Goal: Information Seeking & Learning: Learn about a topic

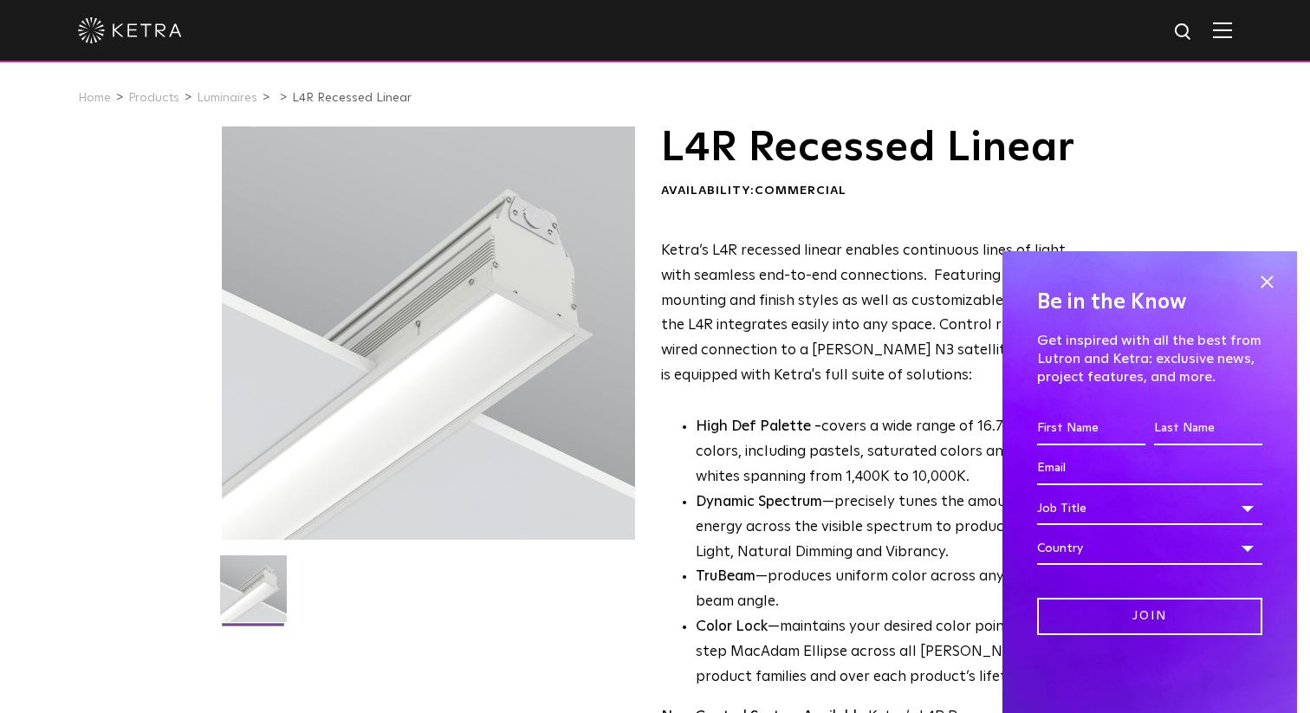
click at [154, 36] on img at bounding box center [130, 30] width 104 height 26
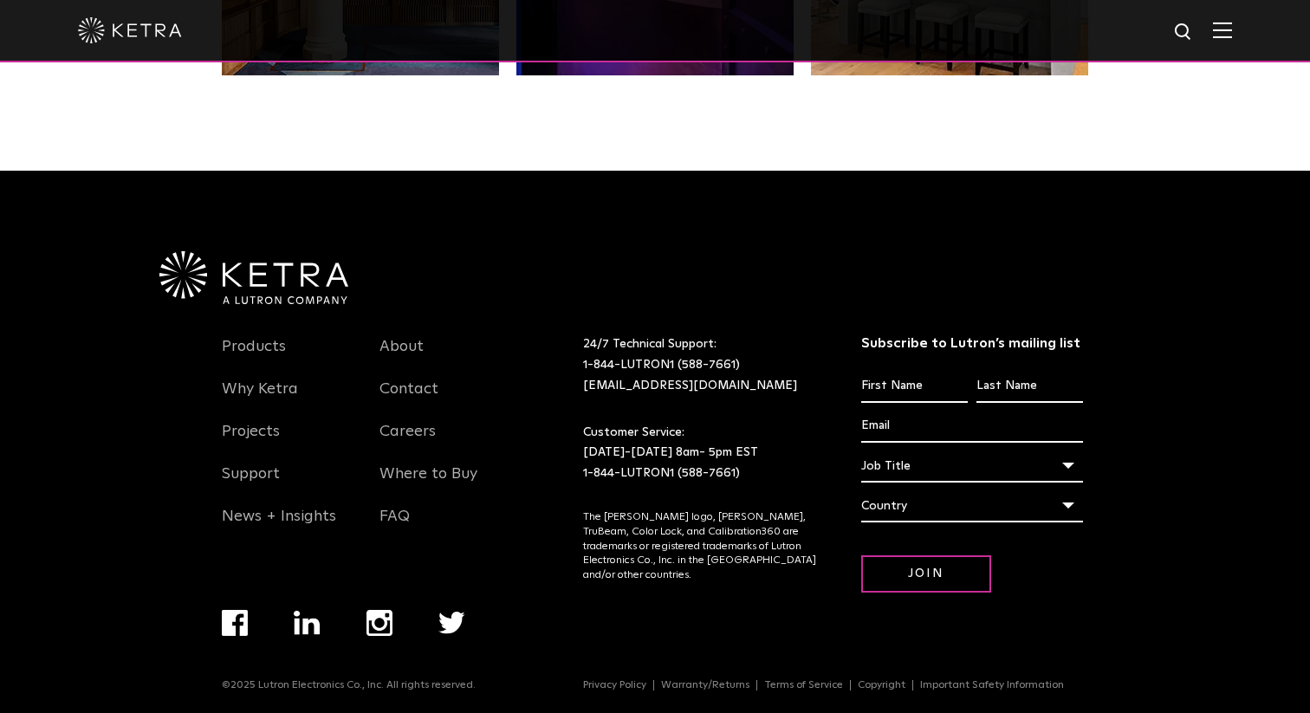
scroll to position [3640, 0]
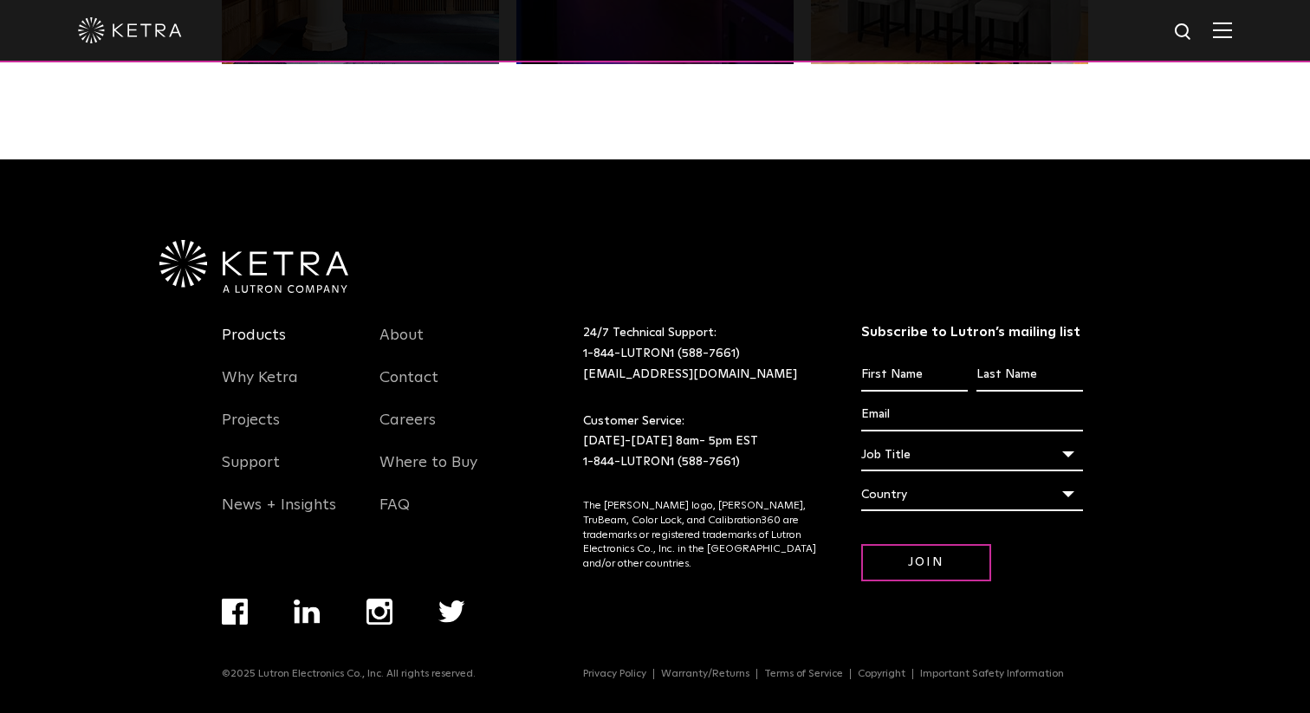
click at [268, 340] on link "Products" at bounding box center [254, 346] width 64 height 40
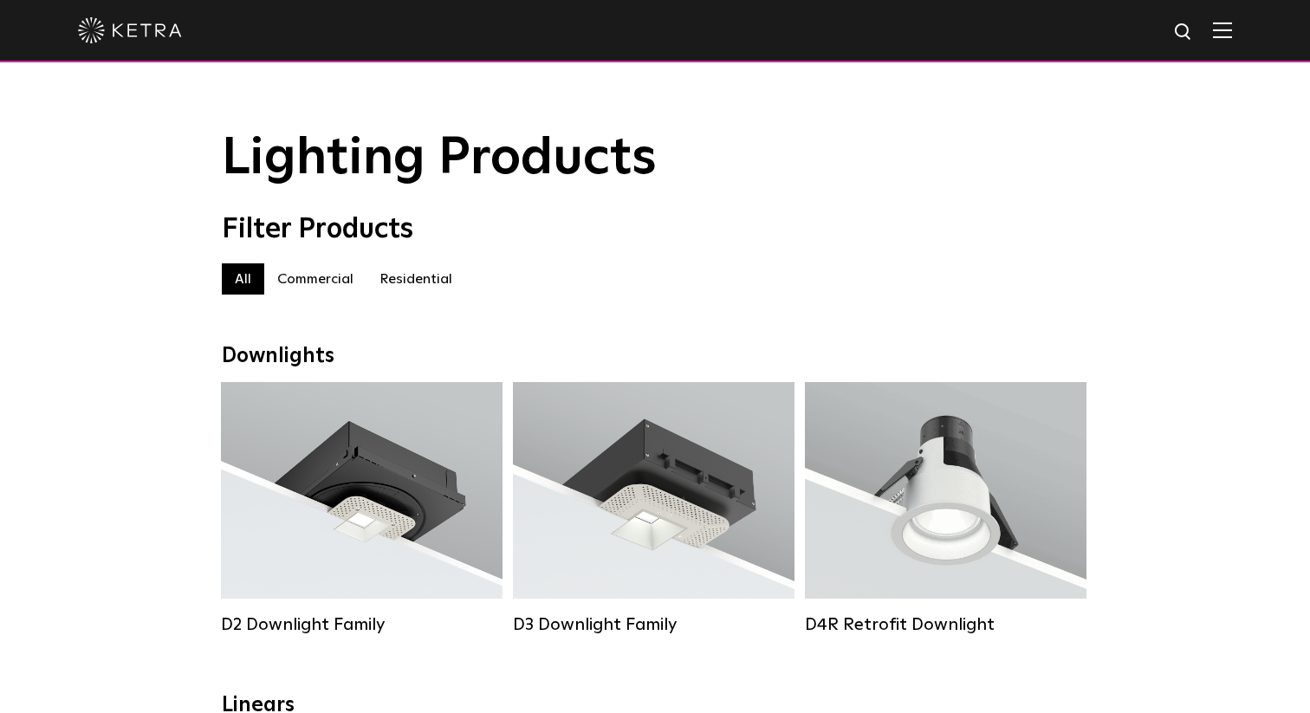
click at [409, 278] on label "Residential" at bounding box center [416, 278] width 99 height 31
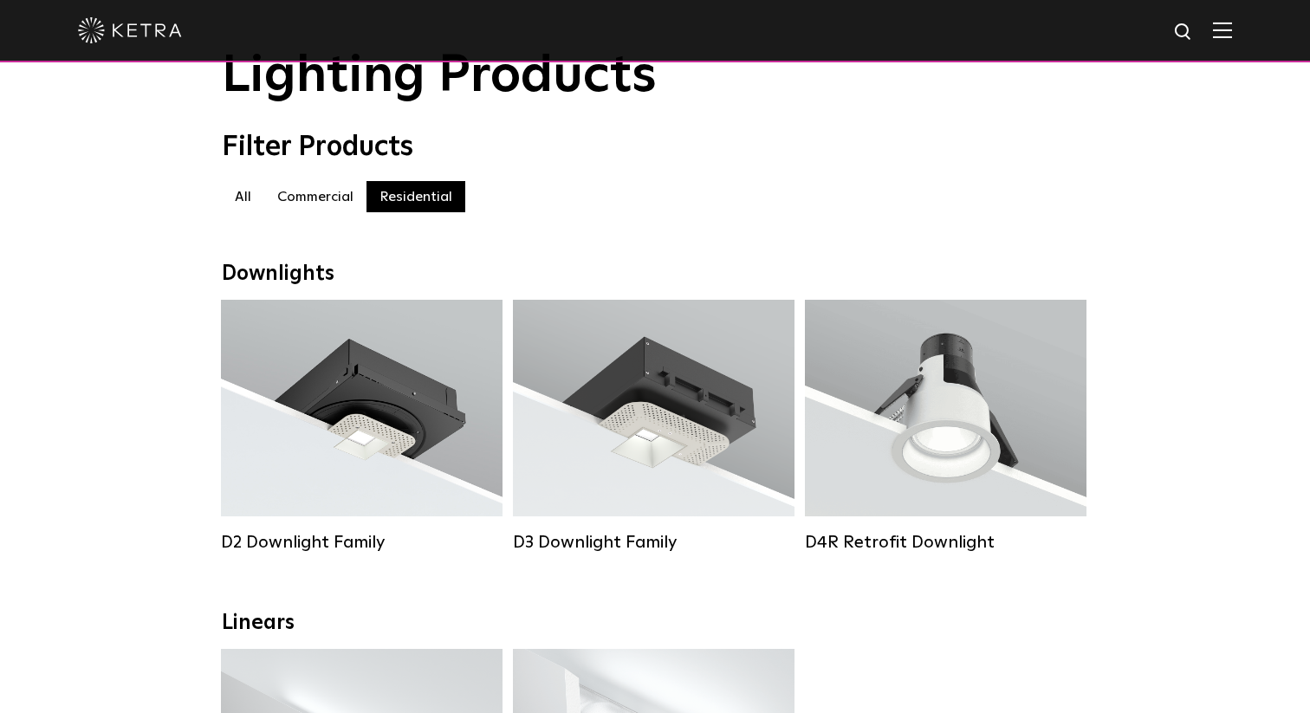
scroll to position [94, 0]
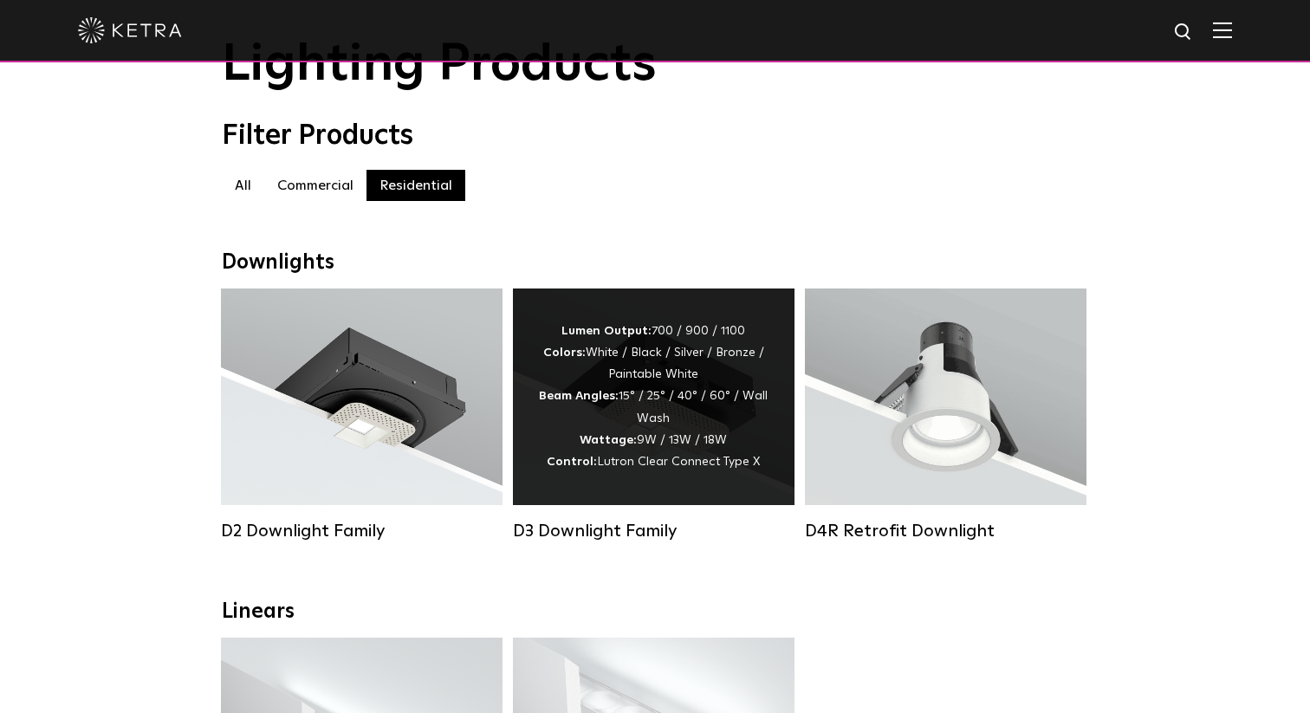
click at [676, 402] on div "Lumen Output: 700 / 900 / 1100 Colors: White / Black / Silver / Bronze / Painta…" at bounding box center [654, 397] width 230 height 153
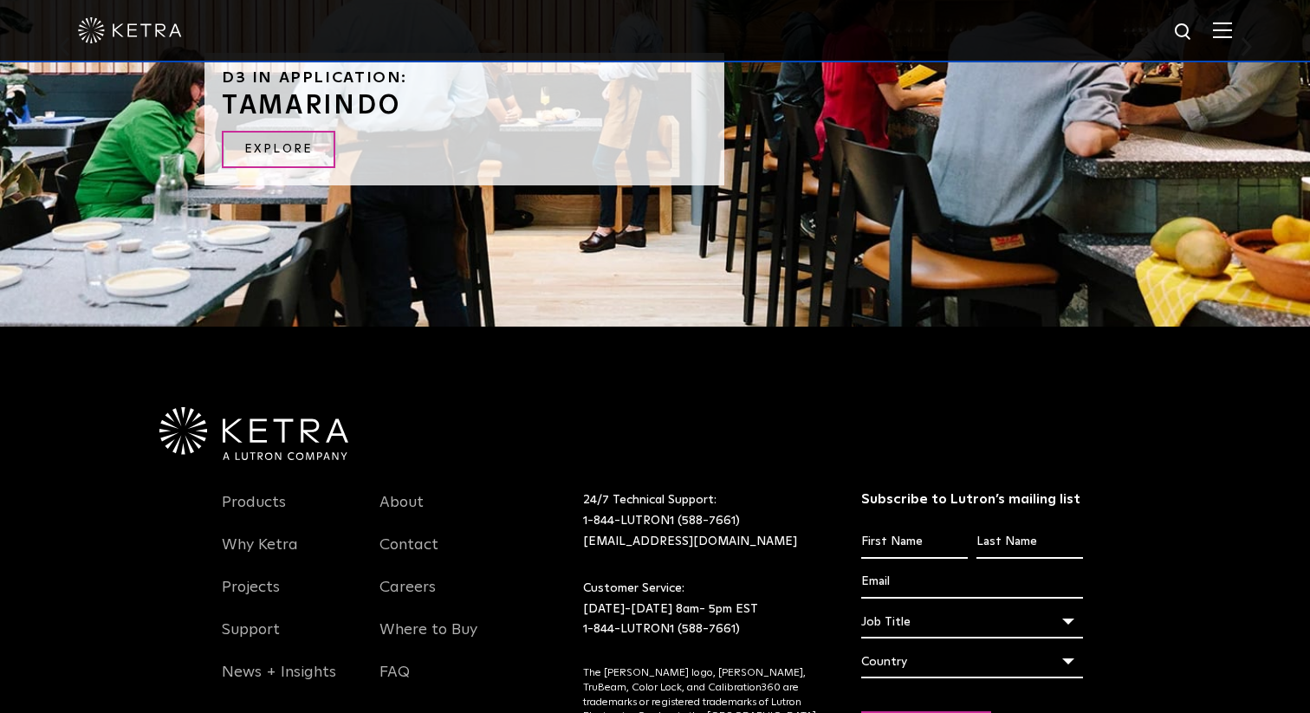
scroll to position [3716, 0]
